Goal: Task Accomplishment & Management: Manage account settings

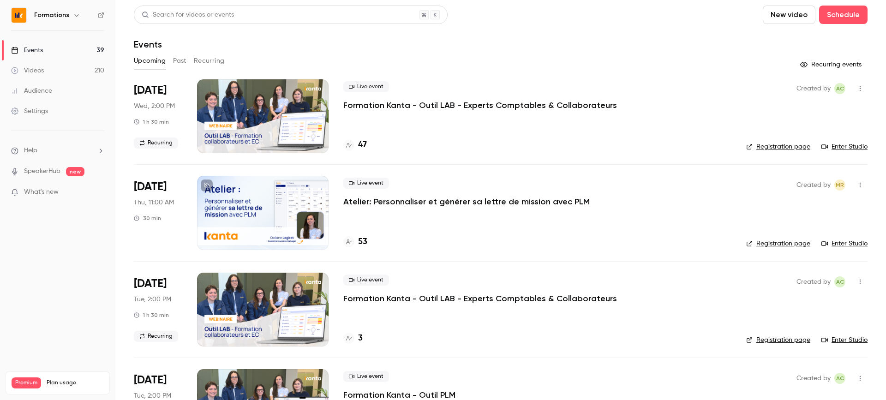
click at [858, 149] on link "Enter Studio" at bounding box center [845, 146] width 46 height 9
click at [845, 240] on link "Enter Studio" at bounding box center [845, 243] width 46 height 9
click at [829, 149] on link "Enter Studio" at bounding box center [845, 146] width 46 height 9
click at [849, 240] on link "Enter Studio" at bounding box center [845, 243] width 46 height 9
click at [363, 140] on h4 "48" at bounding box center [362, 145] width 9 height 12
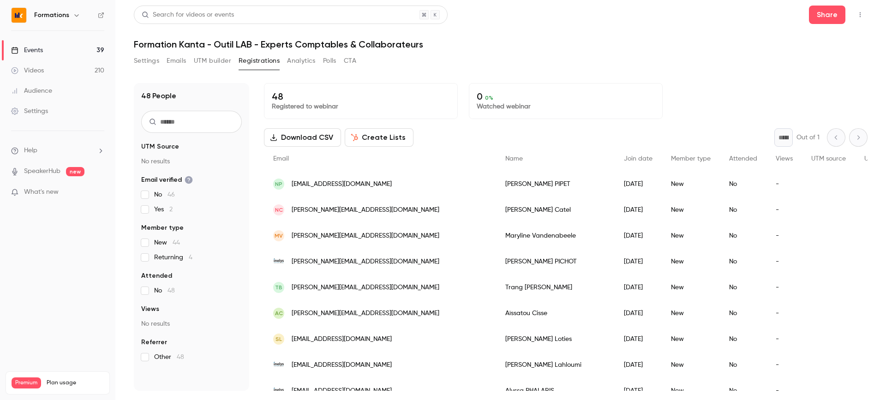
click at [309, 181] on span "[EMAIL_ADDRESS][DOMAIN_NAME]" at bounding box center [342, 185] width 100 height 10
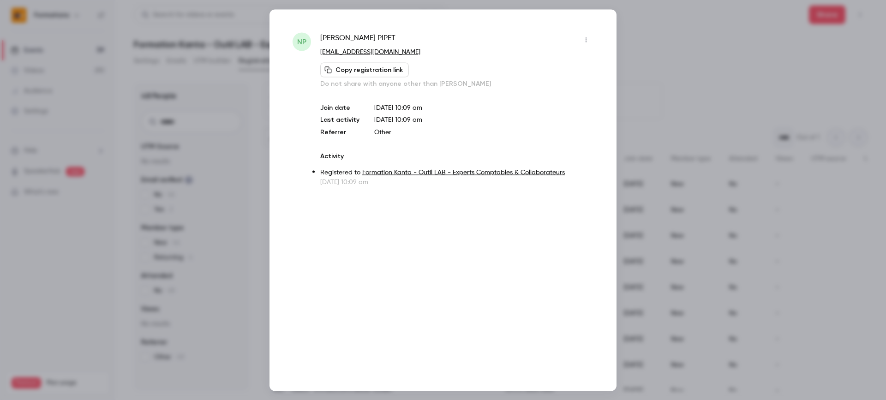
click at [580, 47] on div "[PERSON_NAME] [EMAIL_ADDRESS][DOMAIN_NAME] Copy registration link Do not share …" at bounding box center [456, 60] width 273 height 56
click at [582, 47] on button "button" at bounding box center [586, 39] width 15 height 15
click at [544, 83] on div "Remove registration" at bounding box center [551, 87] width 70 height 9
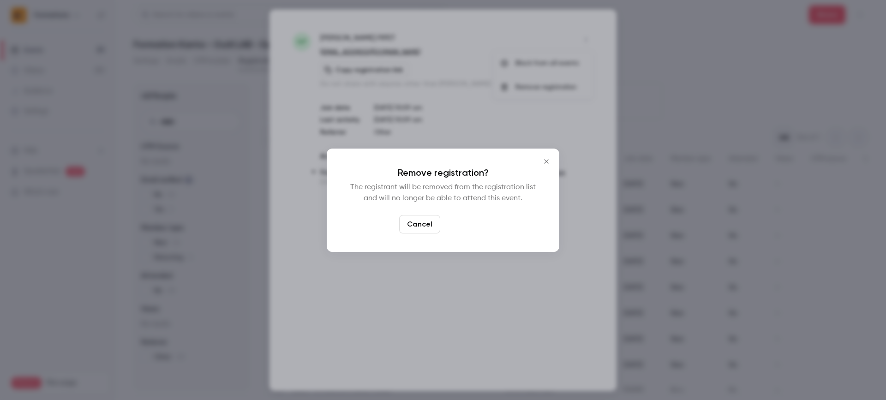
click at [458, 227] on button "Confirm" at bounding box center [465, 224] width 43 height 18
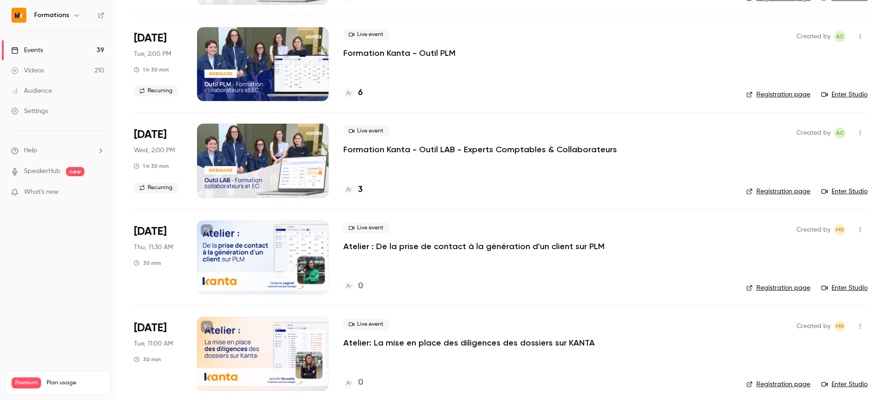
scroll to position [339, 0]
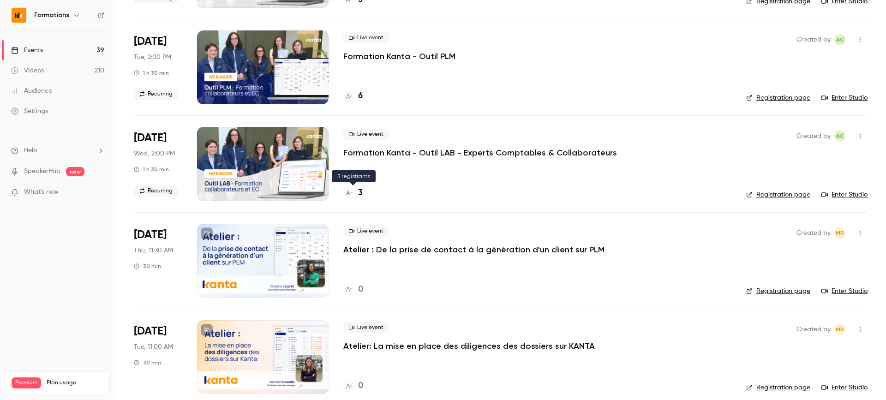
click at [352, 188] on div at bounding box center [348, 192] width 11 height 11
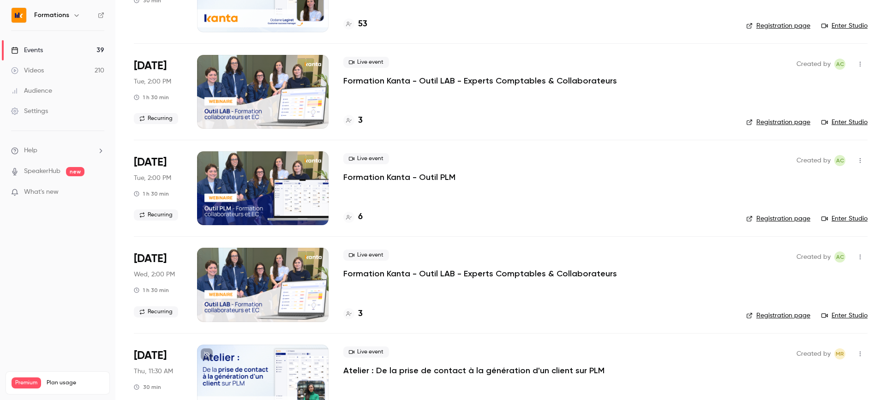
scroll to position [222, 0]
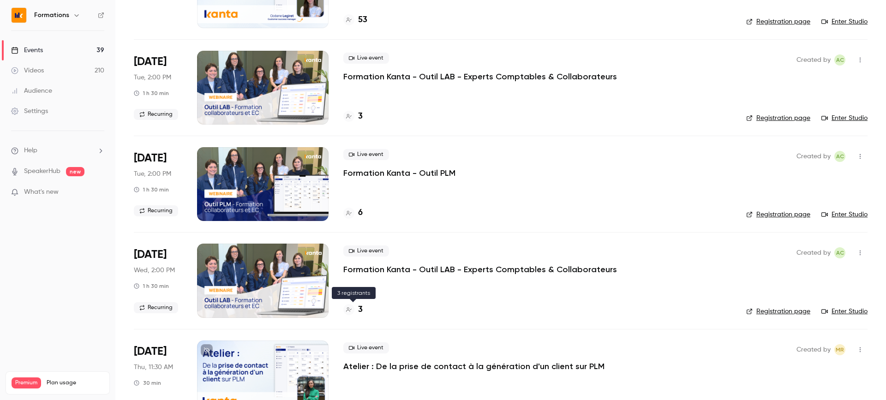
click at [352, 307] on div at bounding box center [348, 309] width 11 height 11
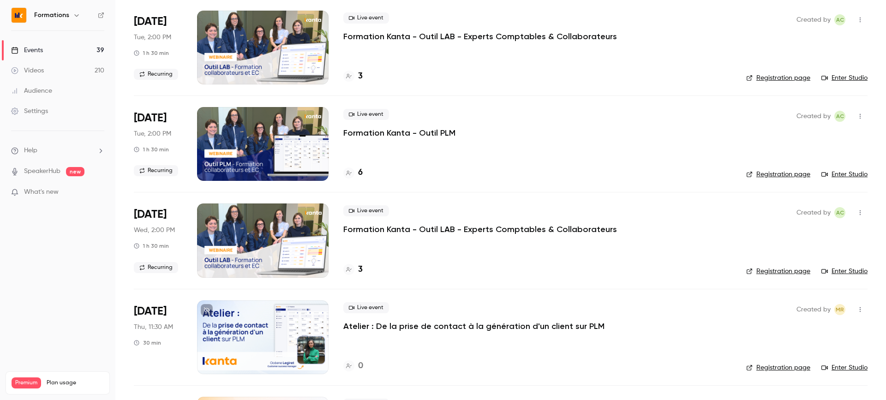
scroll to position [277, 0]
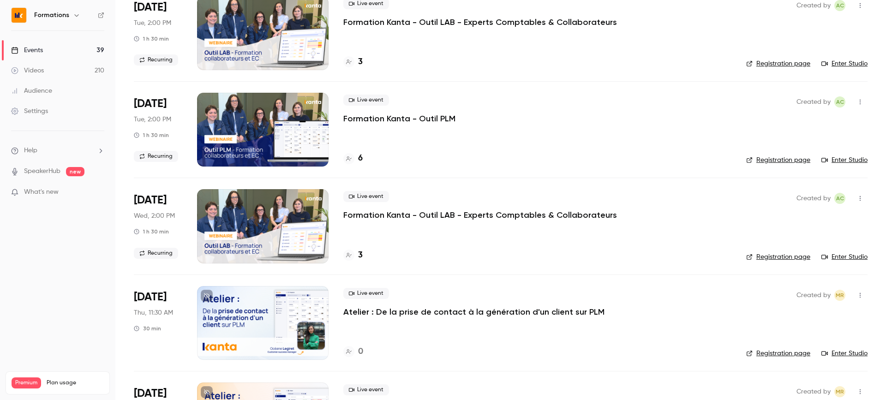
click at [782, 254] on link "Registration page" at bounding box center [779, 257] width 64 height 9
